Goal: Find specific page/section: Find specific page/section

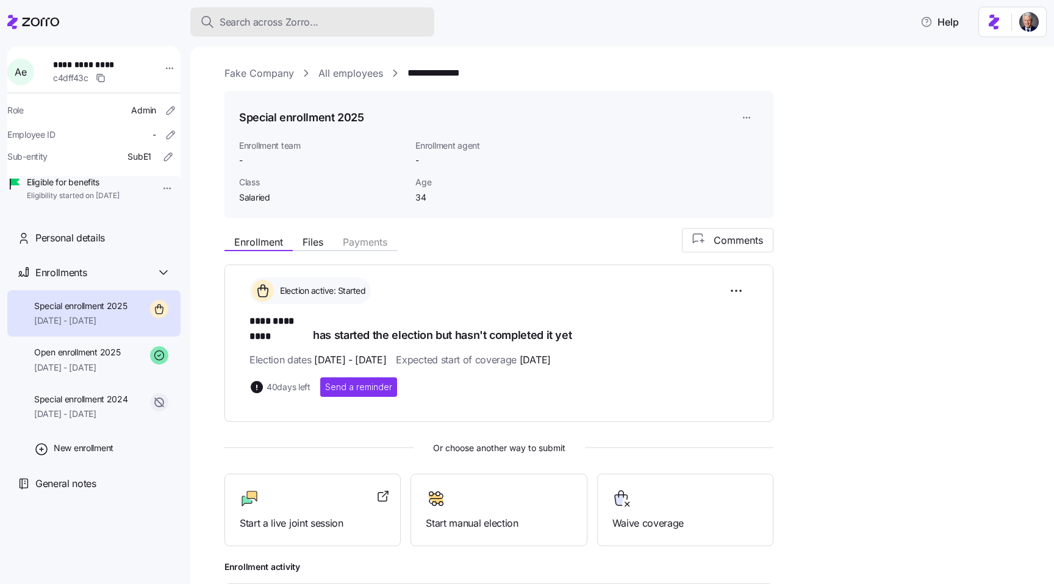
click at [352, 16] on div "Search across Zorro..." at bounding box center [312, 22] width 224 height 15
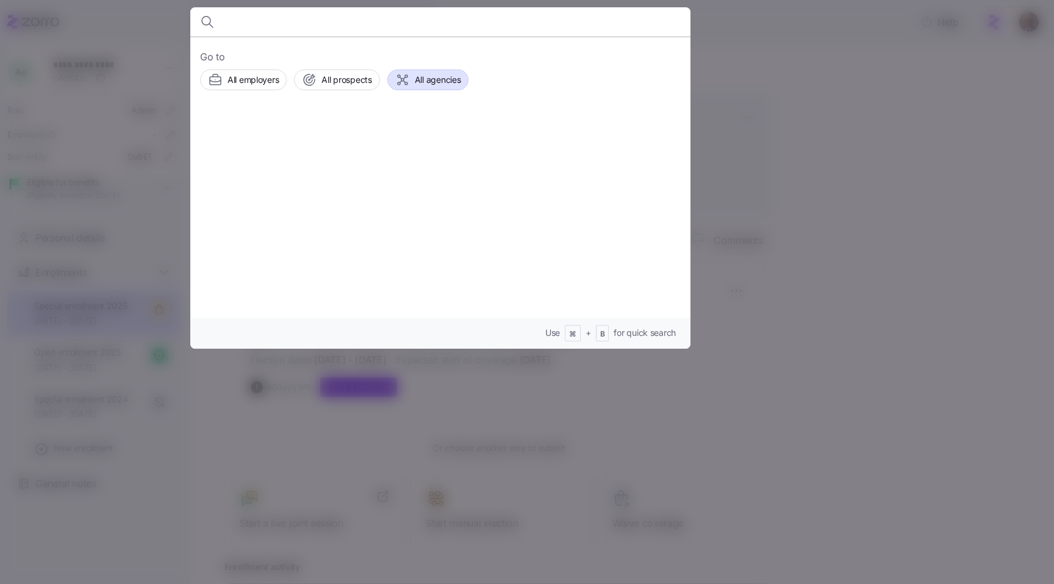
click at [431, 82] on span "All agencies" at bounding box center [438, 80] width 46 height 12
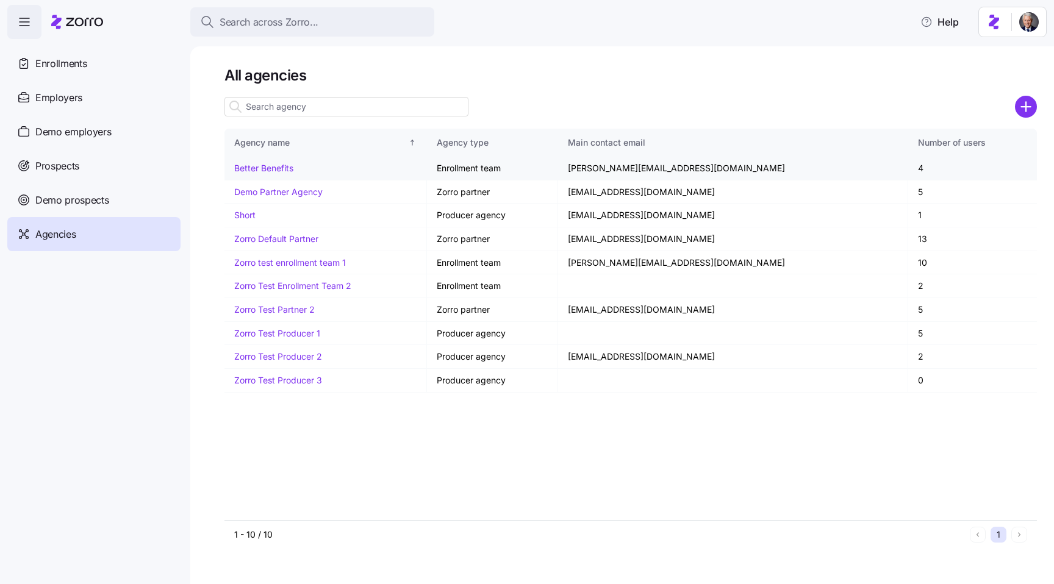
click at [248, 165] on link "Better Benefits" at bounding box center [263, 168] width 59 height 10
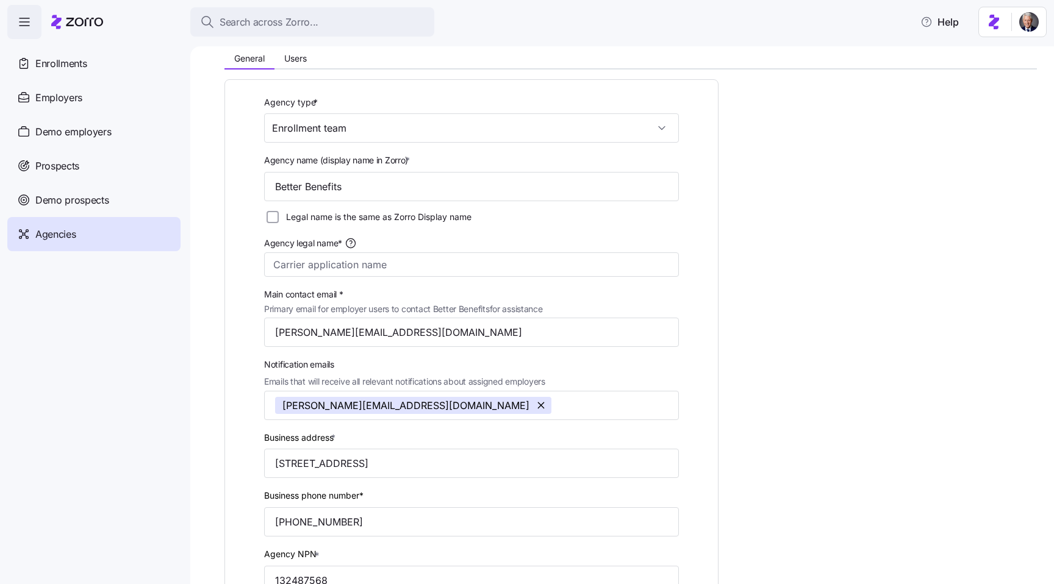
scroll to position [84, 0]
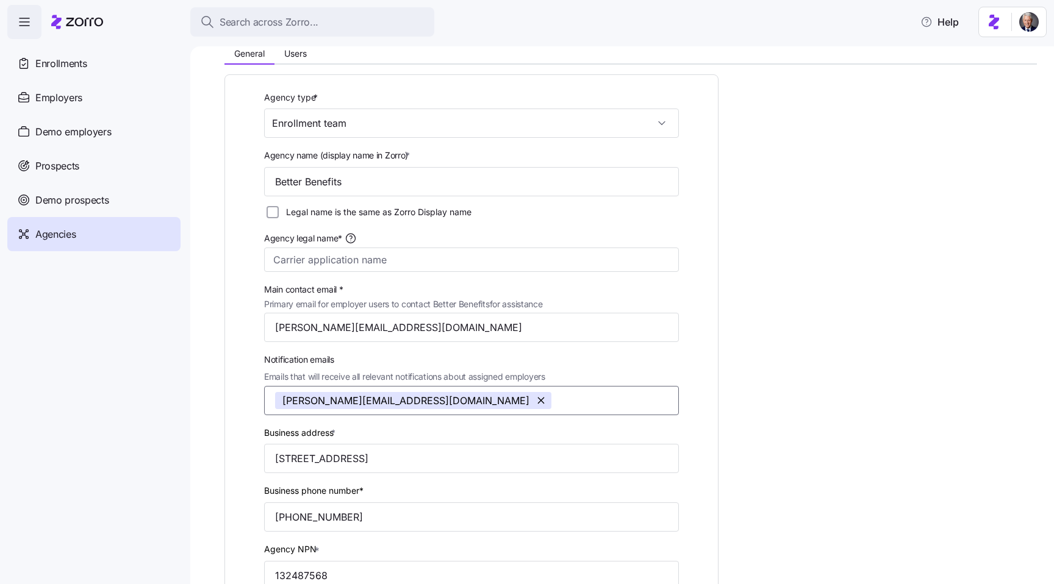
click at [559, 395] on input "Notification emails Emails that will receive all relevant notifications about a…" at bounding box center [602, 401] width 87 height 16
click at [825, 351] on div "Agency type * Enrollment team Agency name (display name in Zorro) * Better Bene…" at bounding box center [630, 540] width 812 height 951
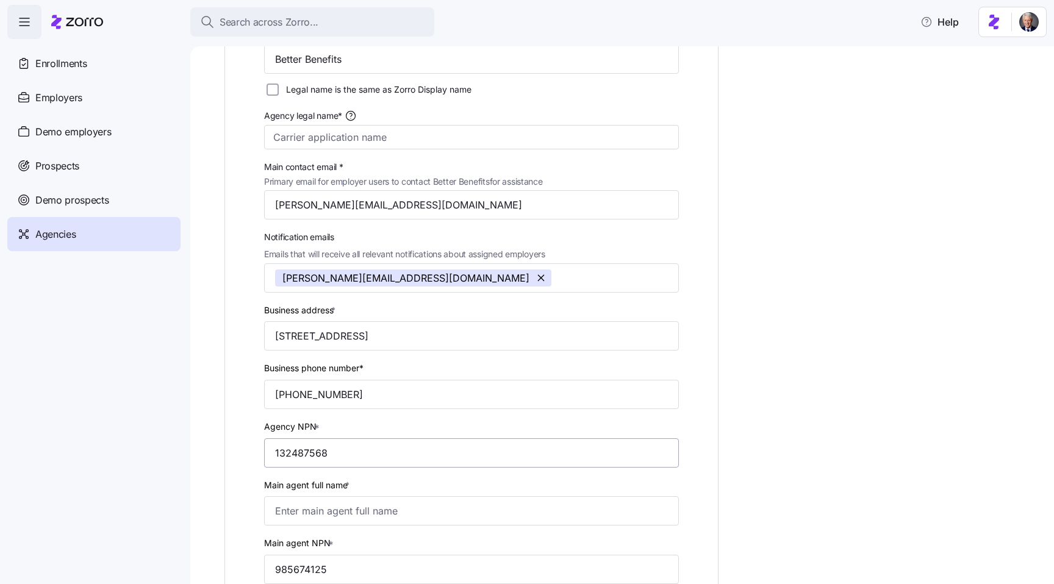
scroll to position [0, 0]
